Goal: Information Seeking & Learning: Learn about a topic

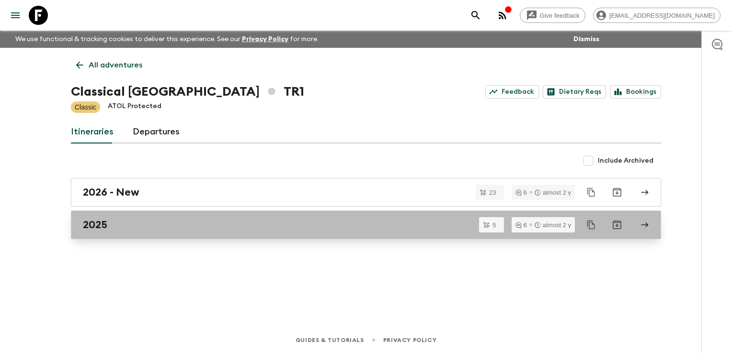
click at [91, 226] on h2 "2025" at bounding box center [95, 225] width 24 height 12
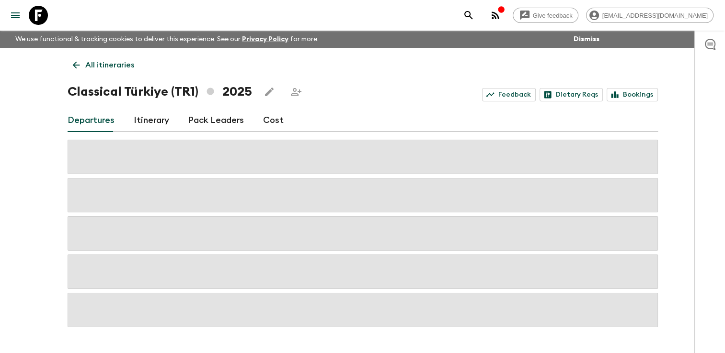
click at [277, 121] on link "Cost" at bounding box center [273, 120] width 21 height 23
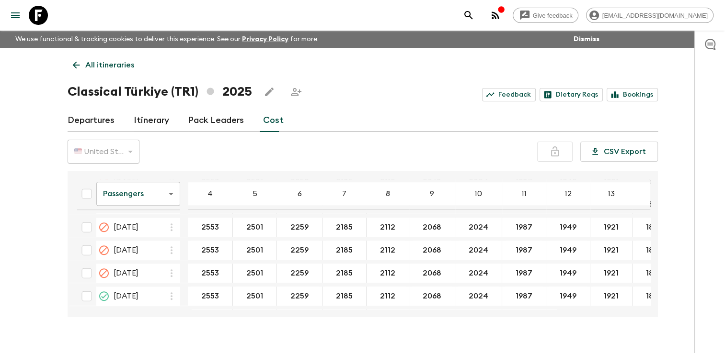
scroll to position [575, 0]
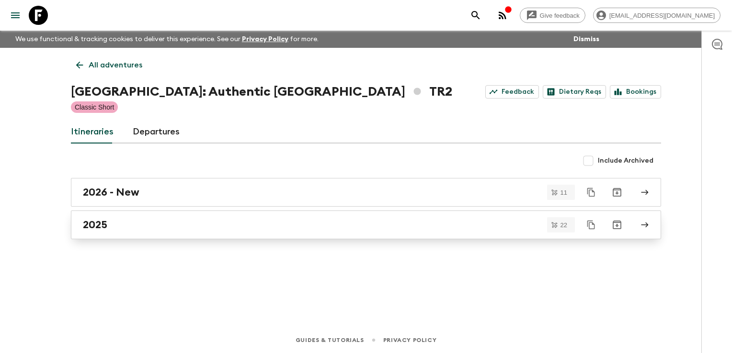
click at [113, 223] on div "2025" at bounding box center [357, 225] width 548 height 12
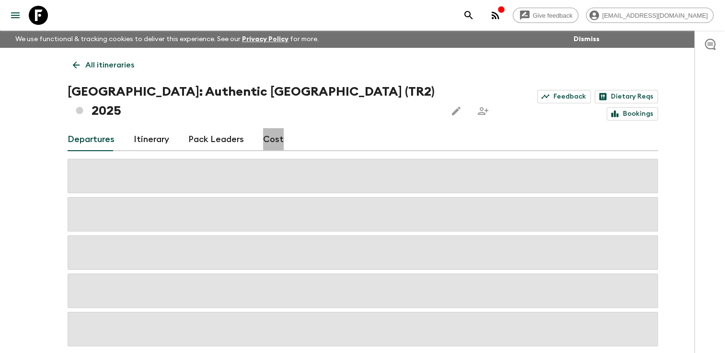
click at [270, 128] on link "Cost" at bounding box center [273, 139] width 21 height 23
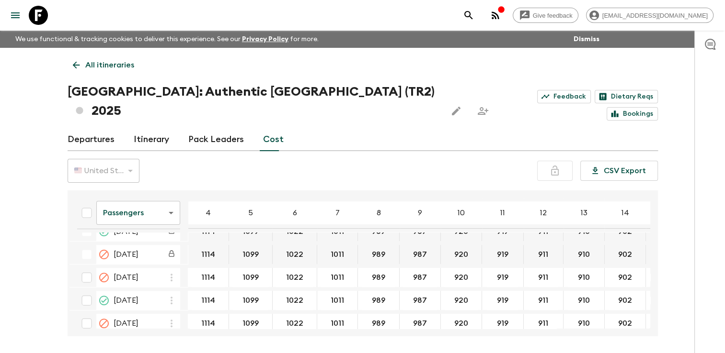
scroll to position [383, 0]
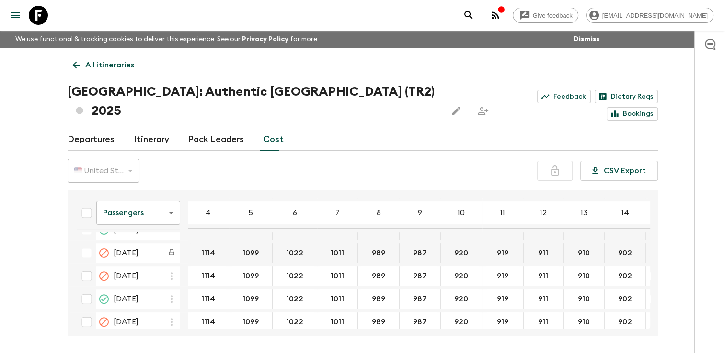
click at [198, 247] on table "Passengers passengersCost ​ 4 5 6 7 8 9 10 11 12 13 14 15 16 17 18 15 Jan 2025 …" at bounding box center [426, 84] width 715 height 547
drag, startPoint x: 566, startPoint y: 280, endPoint x: 572, endPoint y: 279, distance: 5.8
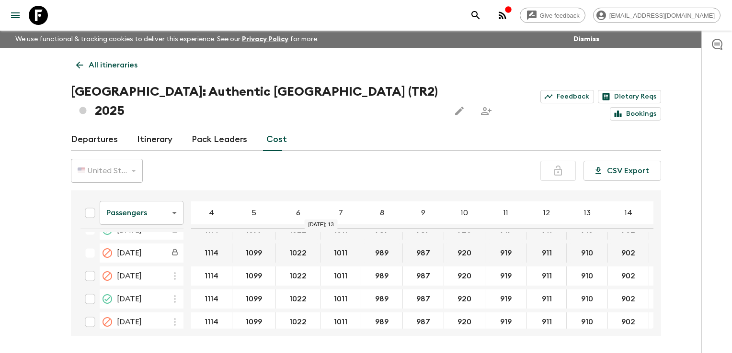
click at [173, 191] on body "Give feedback finance@sgatravel.co We use functional & tracking cookies to deli…" at bounding box center [366, 194] width 732 height 389
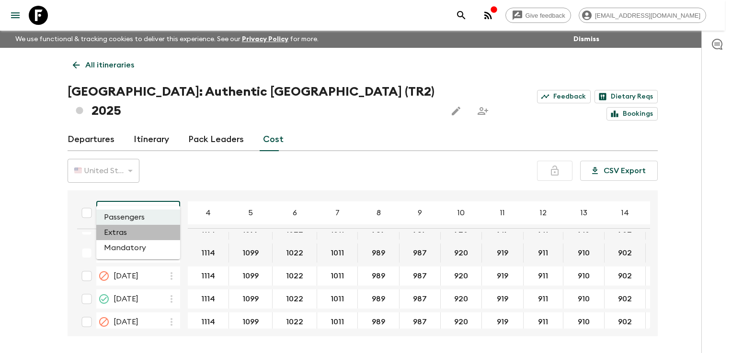
click at [143, 232] on li "Extras" at bounding box center [138, 232] width 84 height 15
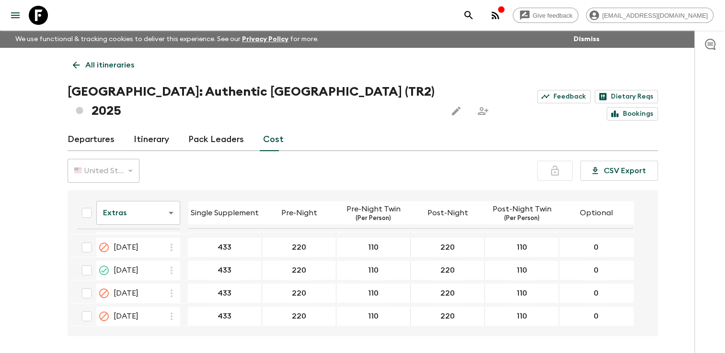
scroll to position [412, 0]
